Goal: Find specific page/section: Find specific page/section

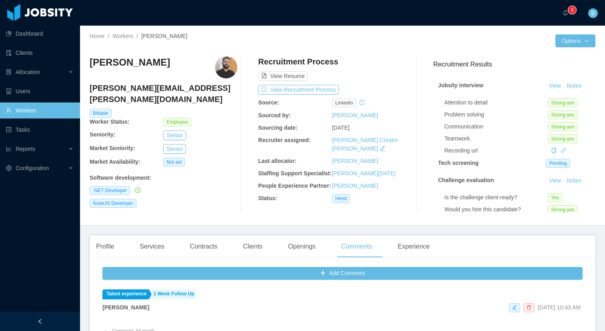
scroll to position [93, 0]
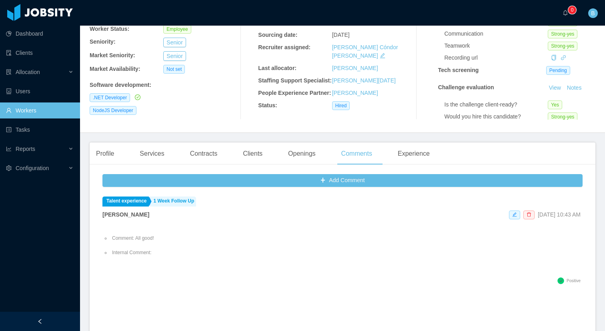
click at [46, 112] on link "Workers" at bounding box center [40, 110] width 68 height 16
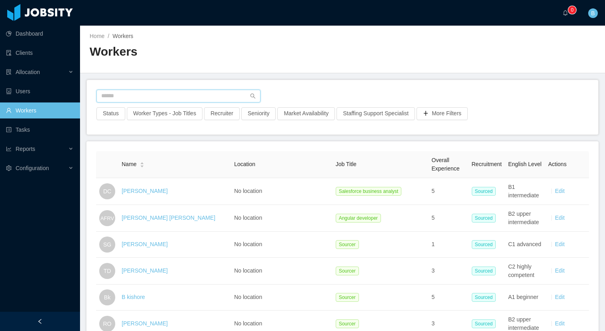
click at [156, 92] on input "text" at bounding box center [178, 96] width 164 height 13
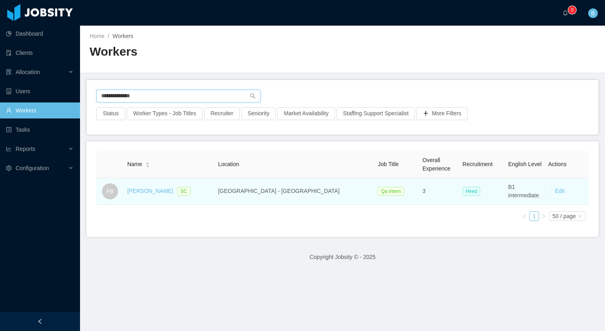
type input "**********"
click at [154, 187] on div "[PERSON_NAME]" at bounding box center [150, 191] width 46 height 9
click at [154, 190] on link "[PERSON_NAME]" at bounding box center [150, 191] width 46 height 6
